Goal: Check status

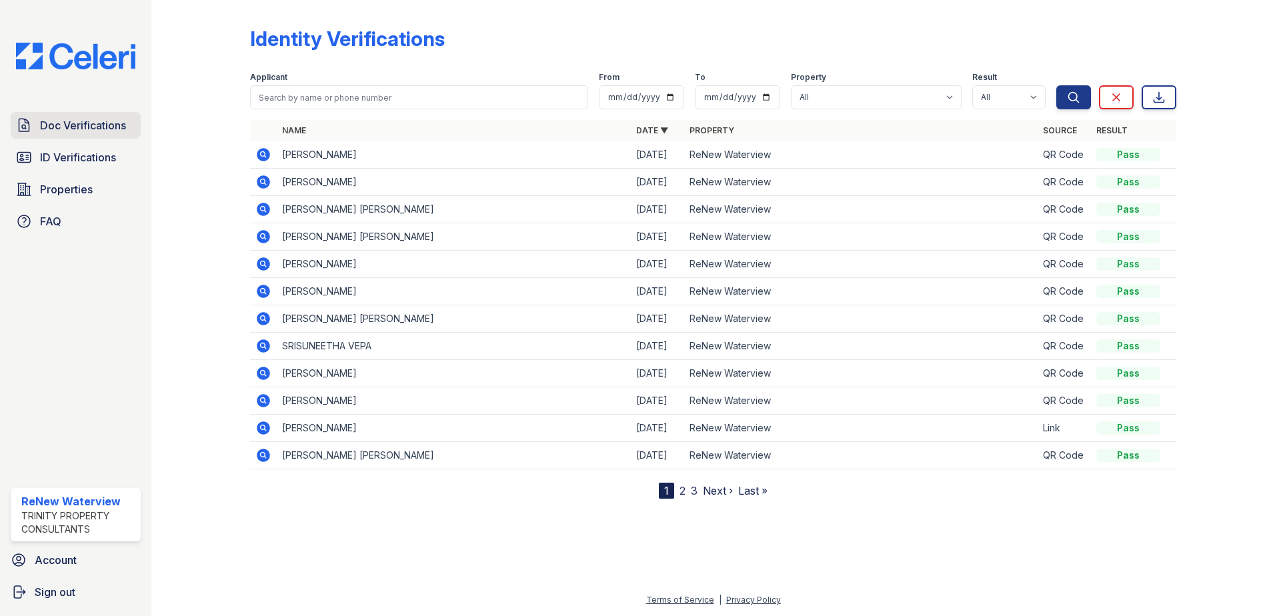
click at [79, 129] on span "Doc Verifications" at bounding box center [83, 125] width 86 height 16
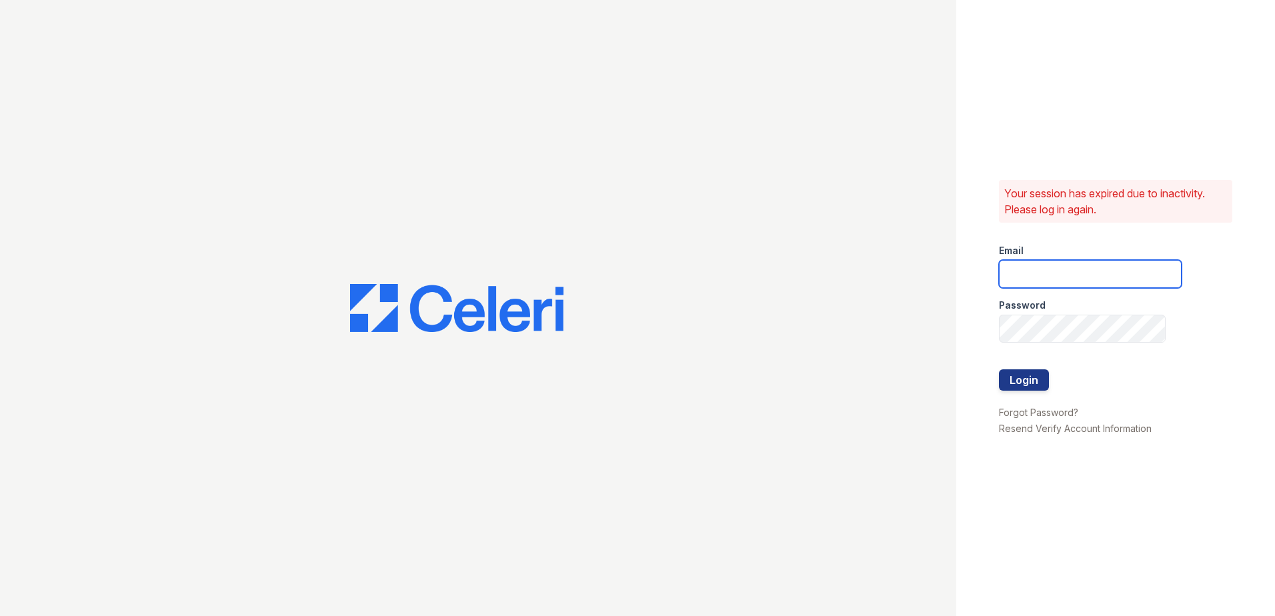
type input "renewwaterview@trinity-pm.com"
click at [1030, 381] on button "Login" at bounding box center [1024, 379] width 50 height 21
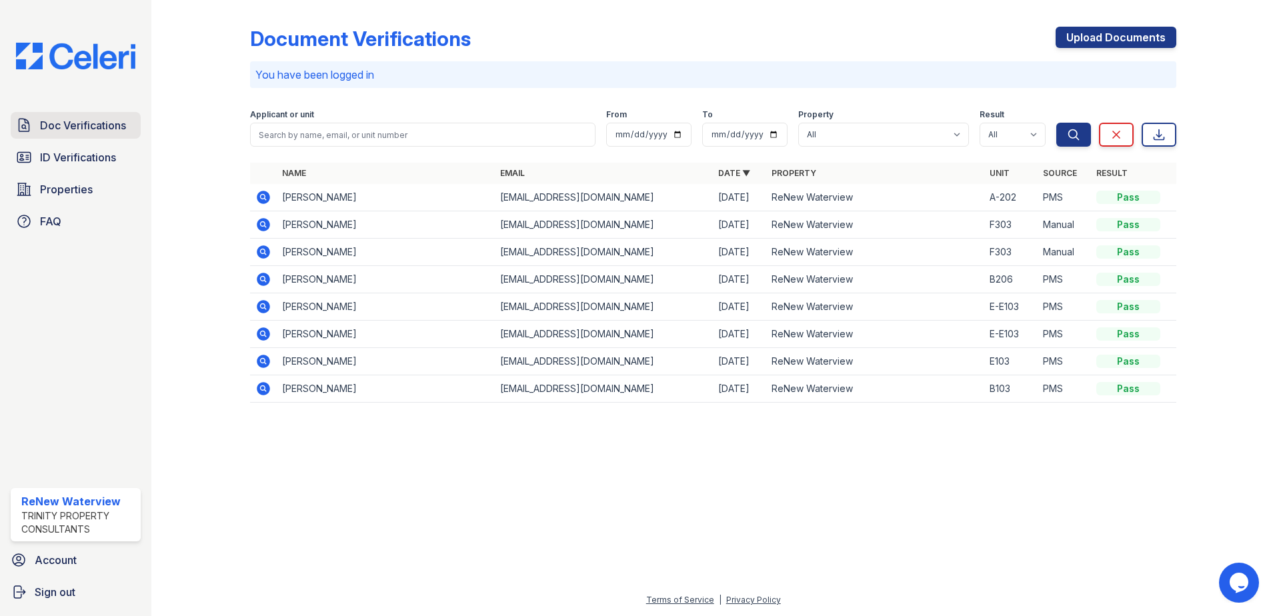
click at [63, 127] on span "Doc Verifications" at bounding box center [83, 125] width 86 height 16
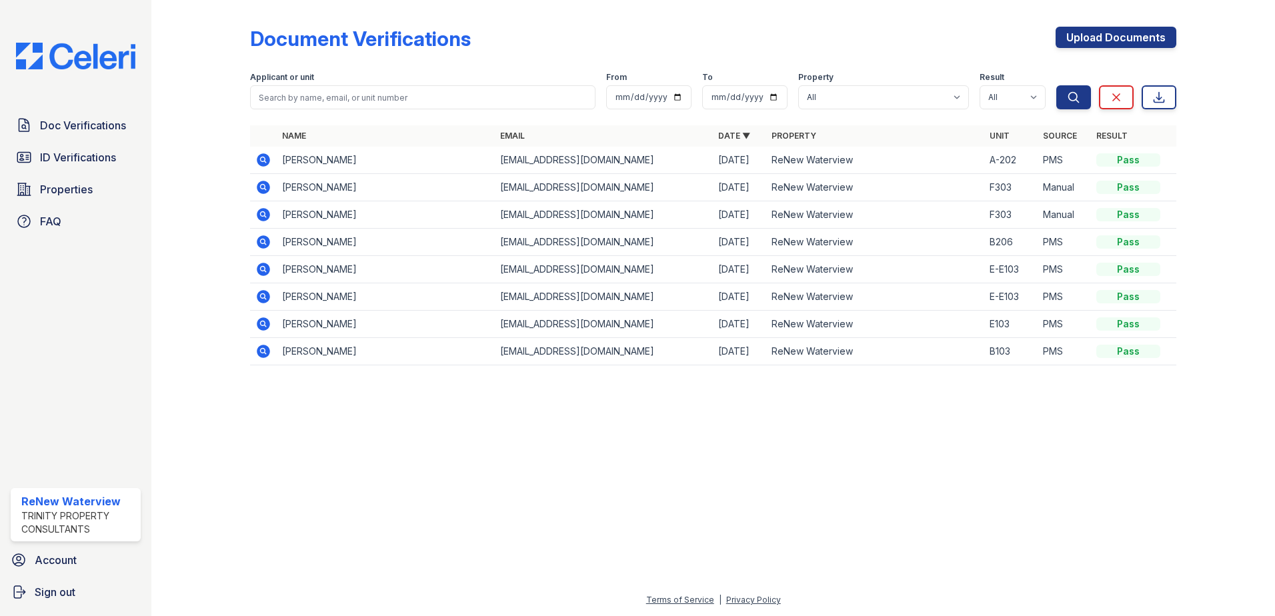
click at [264, 159] on icon at bounding box center [262, 158] width 3 height 3
